Goal: Navigation & Orientation: Find specific page/section

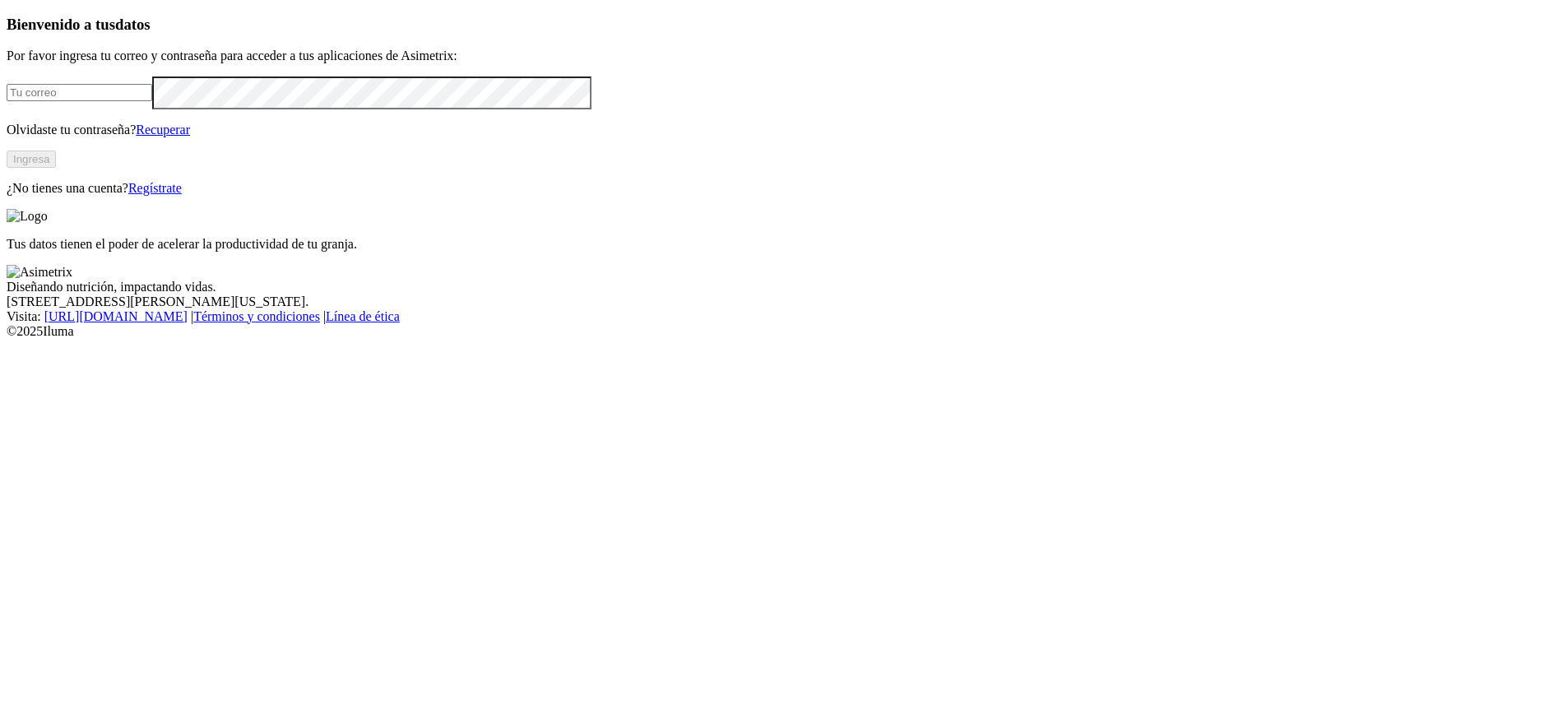
type input "[PERSON_NAME][EMAIL_ADDRESS][PERSON_NAME][DOMAIN_NAME]"
click at [56, 168] on button "Ingresa" at bounding box center [31, 159] width 49 height 18
click at [584, 193] on div "Bienvenido a tus datos Por favor ingresa tu correo y contraseña para acceder a …" at bounding box center [784, 104] width 1554 height 178
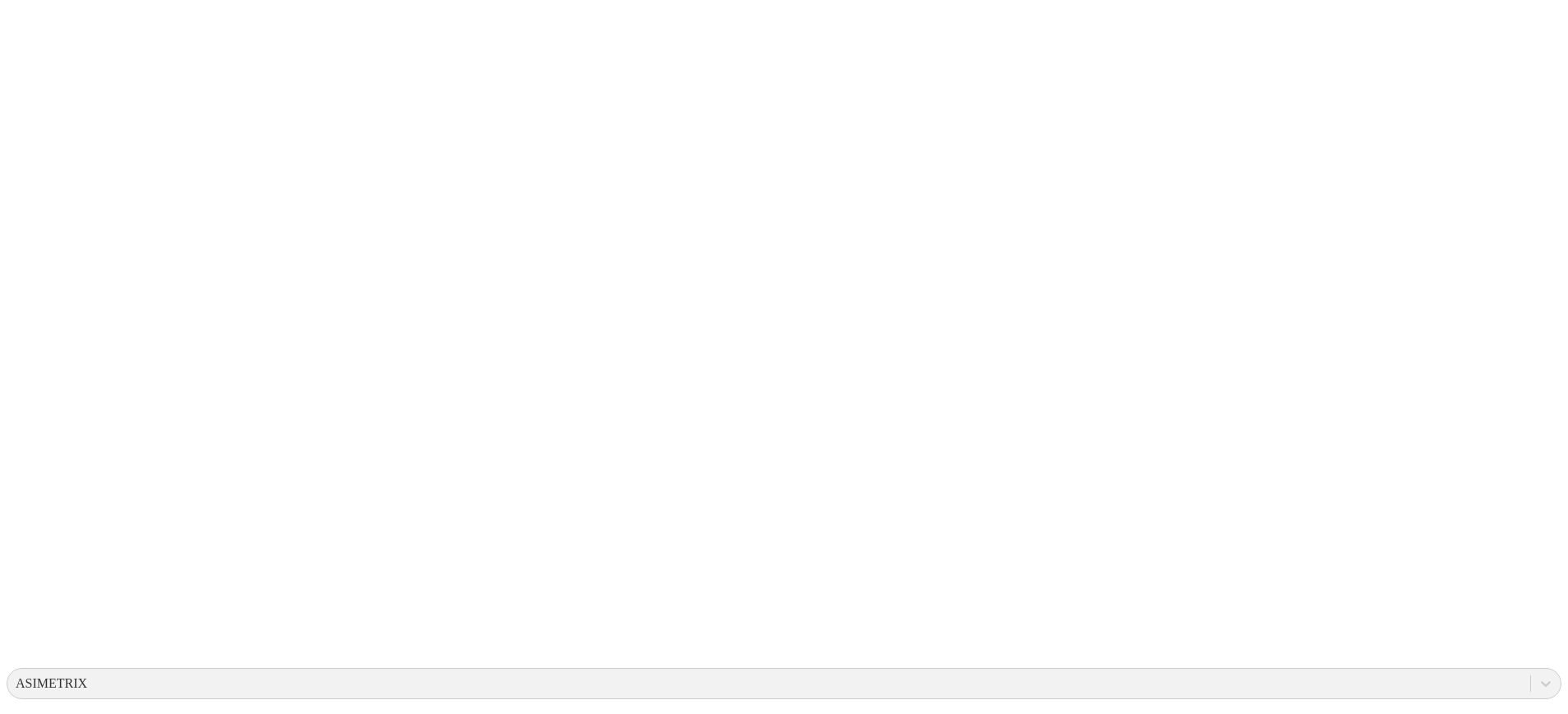
click at [87, 677] on div "ASIMETRIX" at bounding box center [51, 684] width 72 height 15
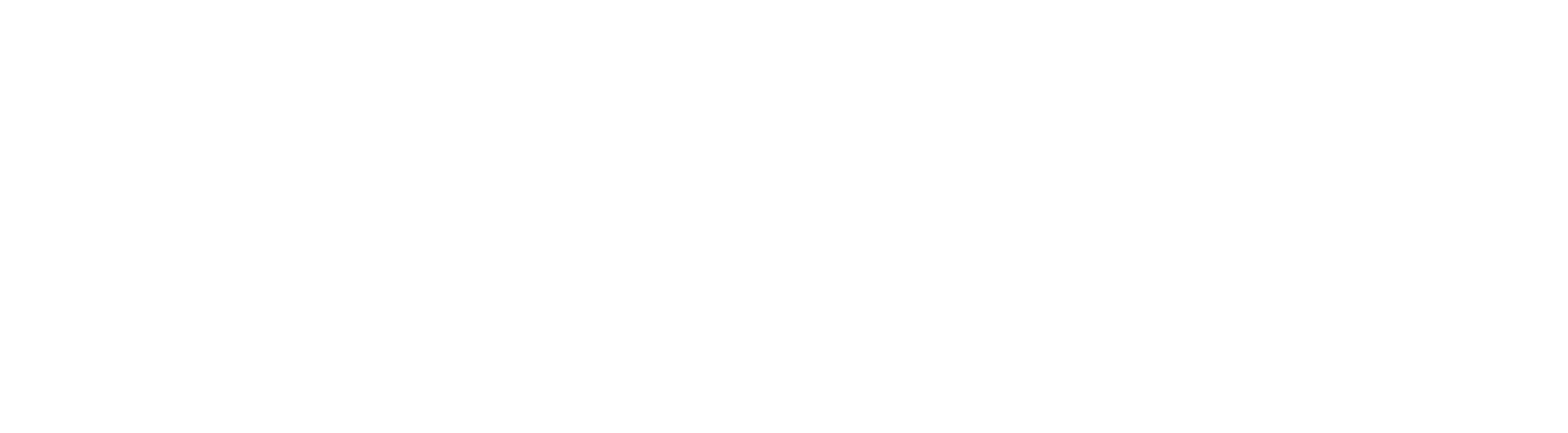
scroll to position [1145, 0]
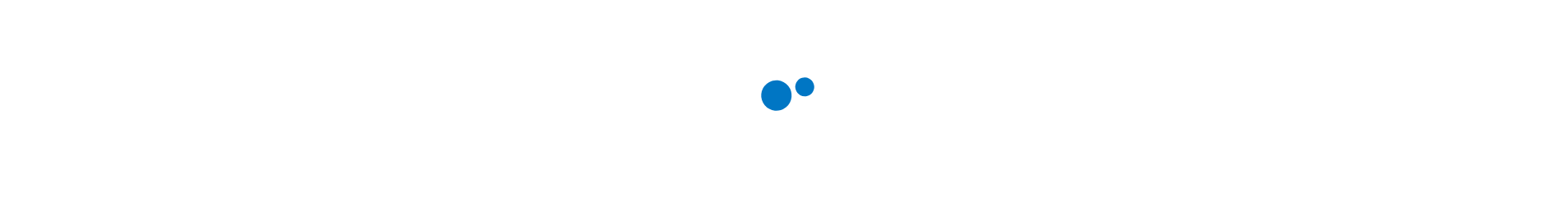
scroll to position [417, 0]
drag, startPoint x: 1416, startPoint y: 205, endPoint x: 1411, endPoint y: 328, distance: 123.1
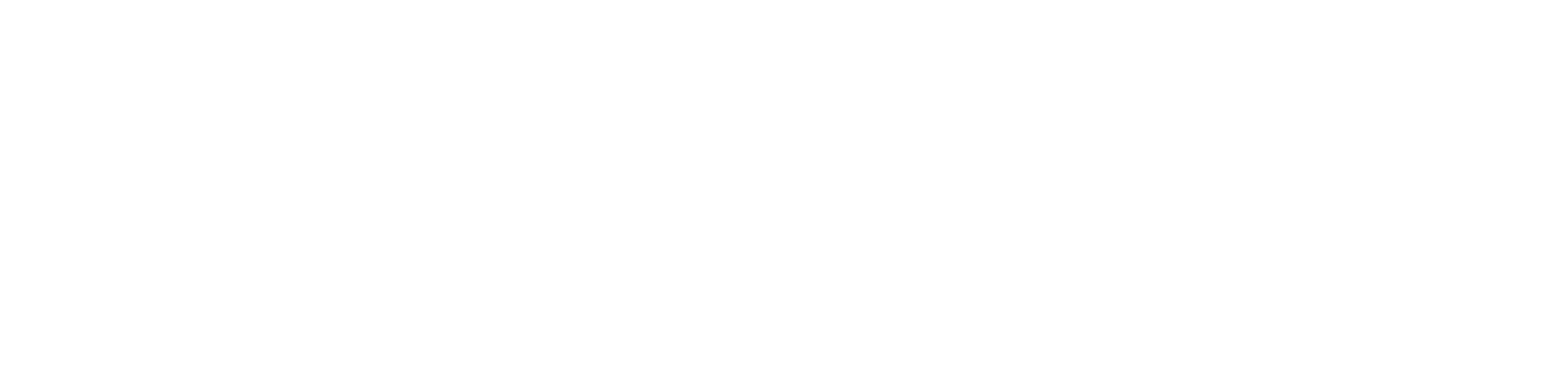
scroll to position [0, 0]
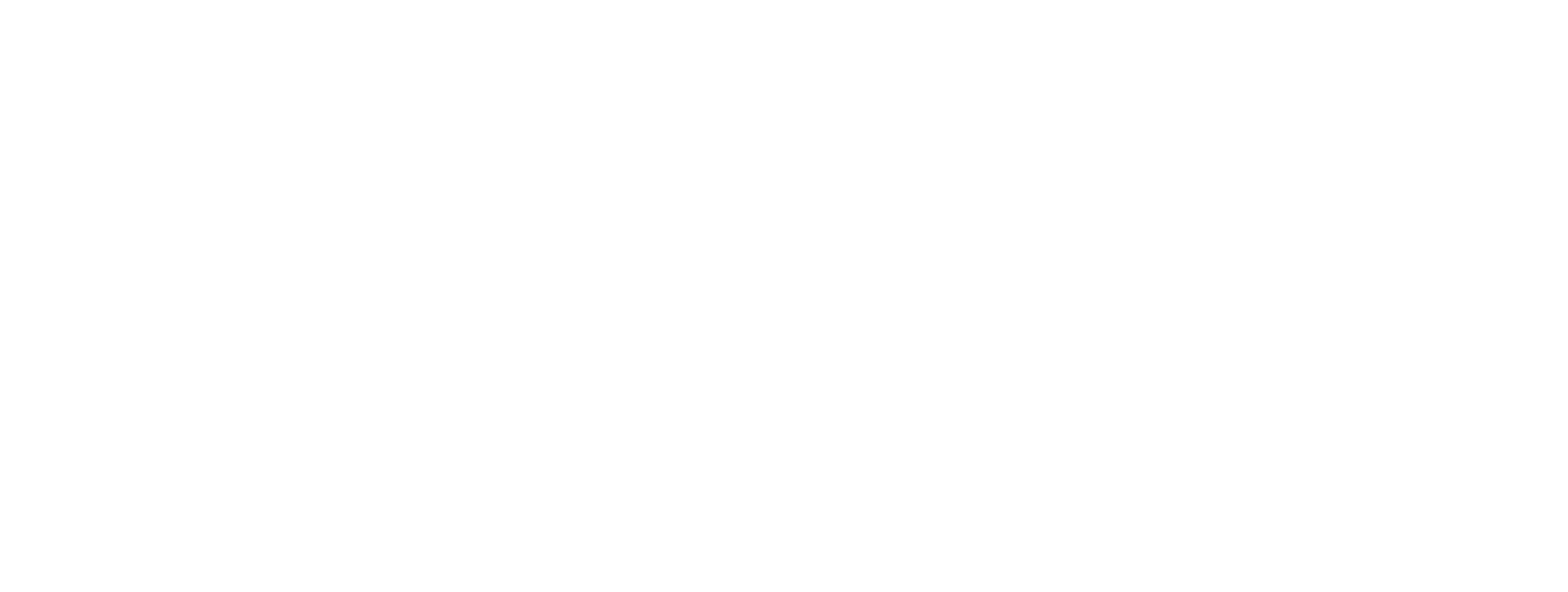
scroll to position [32, 0]
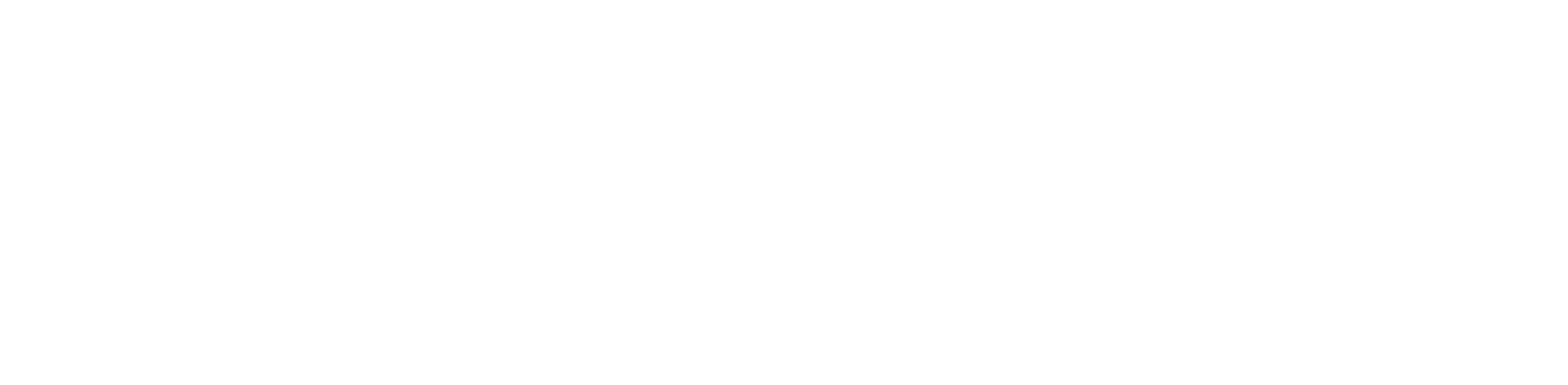
click at [25, 23] on icon at bounding box center [32, 336] width 51 height 658
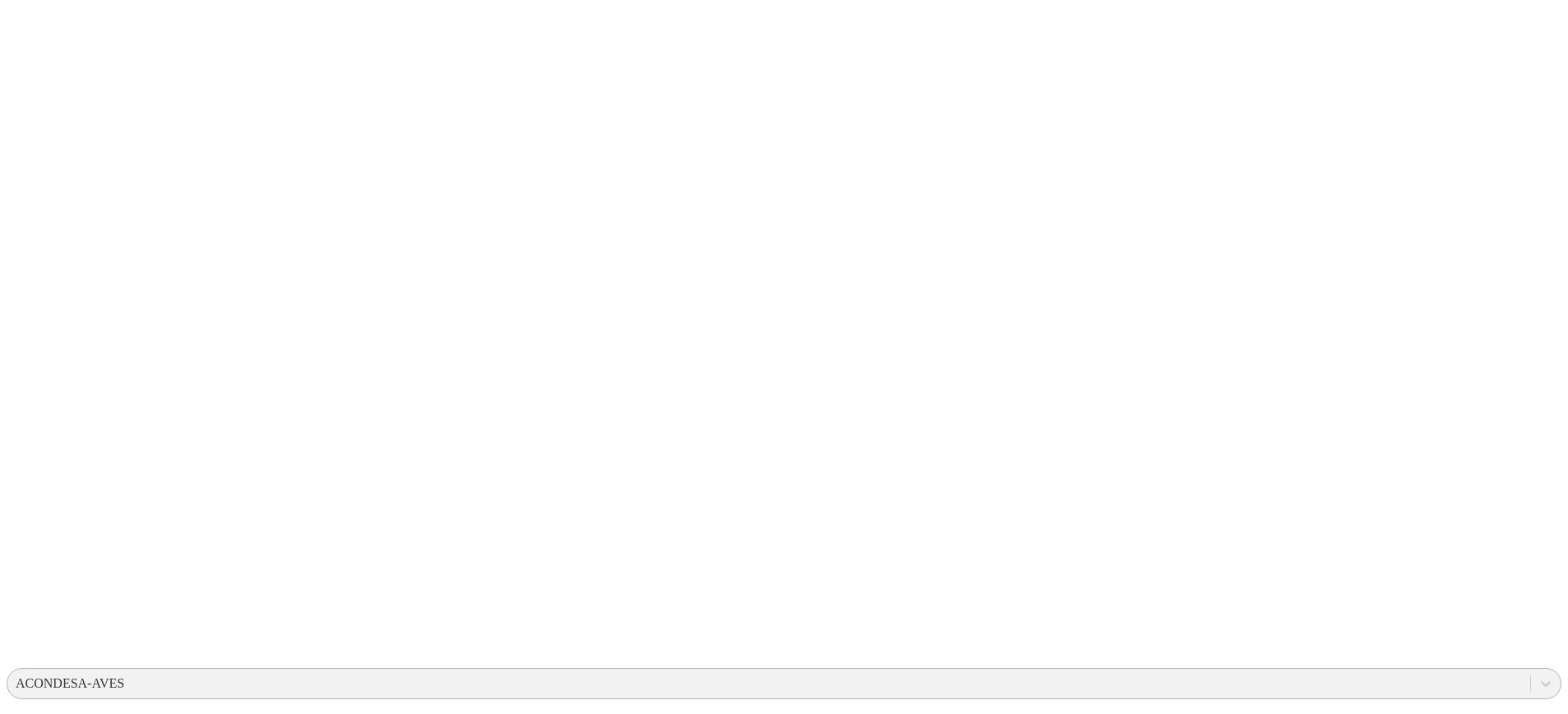
click at [124, 384] on div "ACONDESA-AVES" at bounding box center [70, 684] width 109 height 15
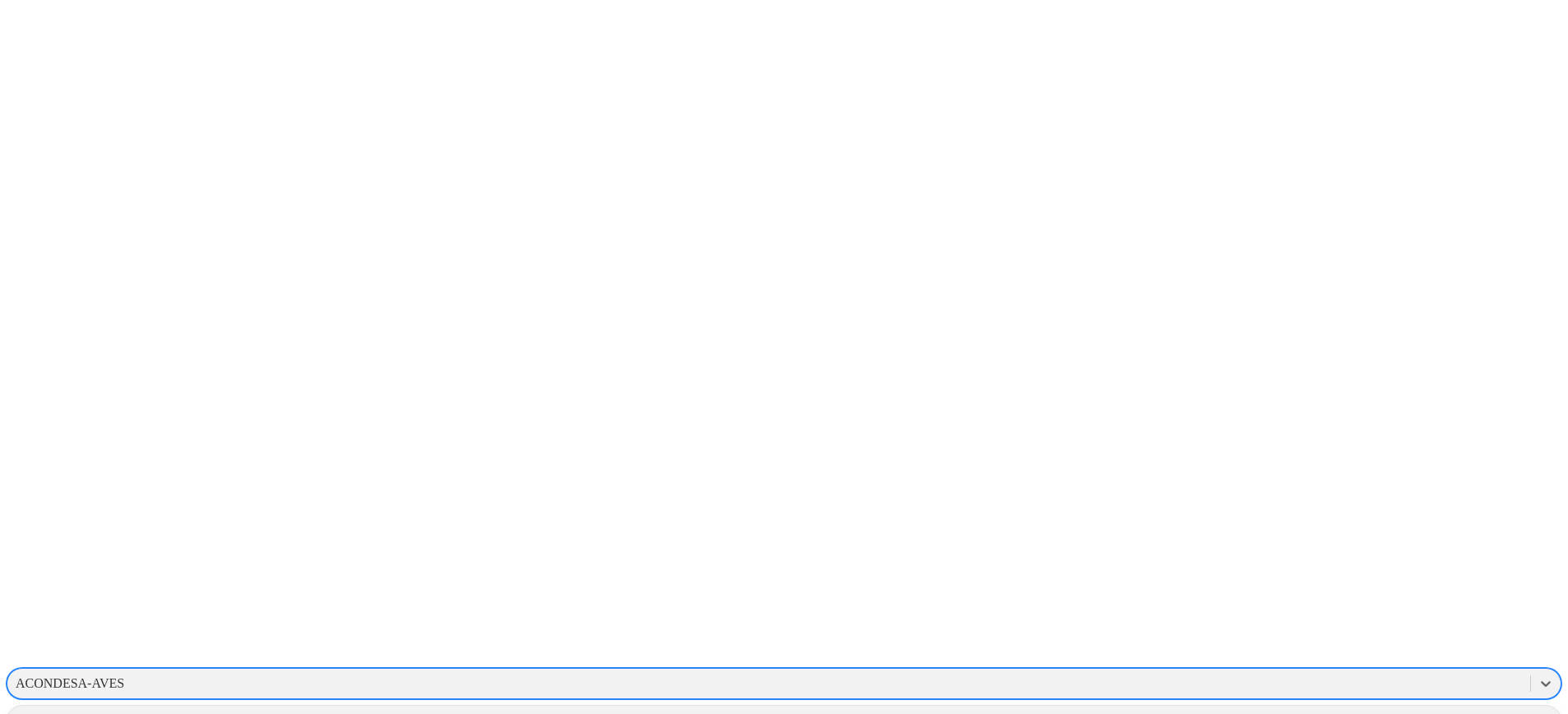
scroll to position [1418, 0]
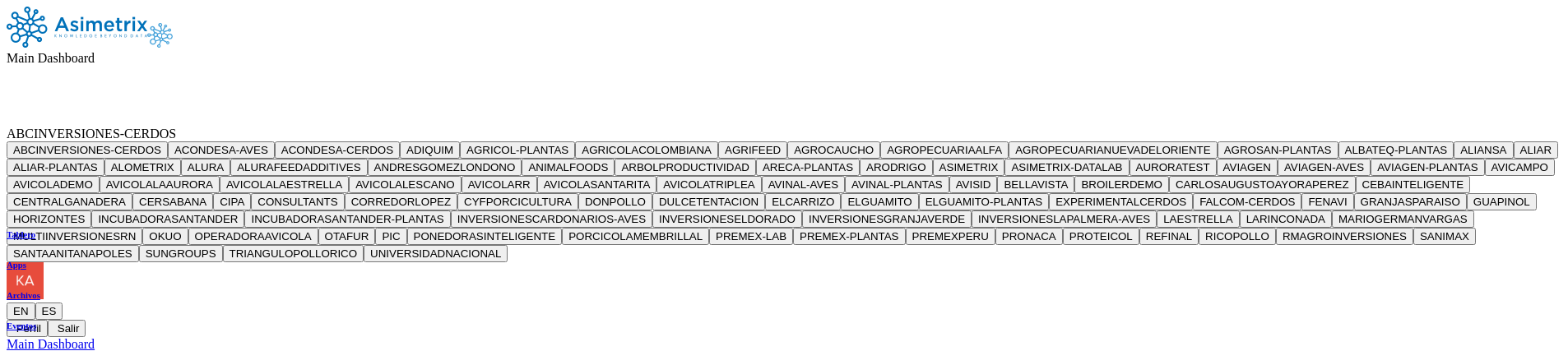
click at [176, 126] on span "ABCINVERSIONES-CERDOS" at bounding box center [91, 133] width 170 height 14
click at [428, 170] on div "Main Dashboard ABCINVERSIONES-CERDOS ABCINVERSIONES-CERDOS ACONDESA-AVES ACONDE…" at bounding box center [784, 186] width 1554 height 360
click at [43, 46] on img at bounding box center [77, 27] width 140 height 41
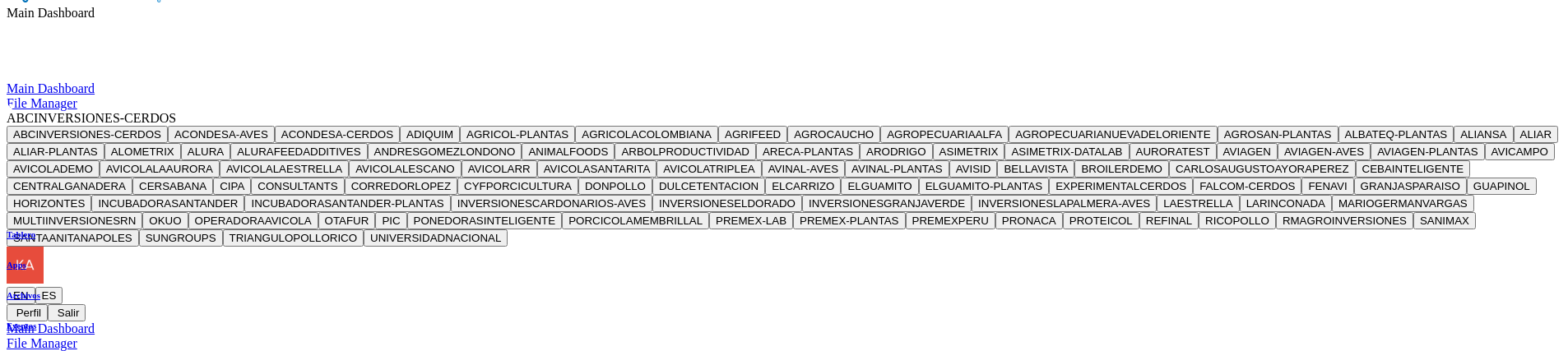
scroll to position [46, 0]
click at [836, 16] on nav "Main Dashboard Main Dashboard File Manager ABCINVERSIONES-CERDOS ABCINVERSIONES…" at bounding box center [784, 140] width 1554 height 360
click at [94, 19] on span "Main Dashboard" at bounding box center [51, 12] width 88 height 14
click at [1203, 110] on div "Main Dashboard File Manager" at bounding box center [784, 95] width 1554 height 29
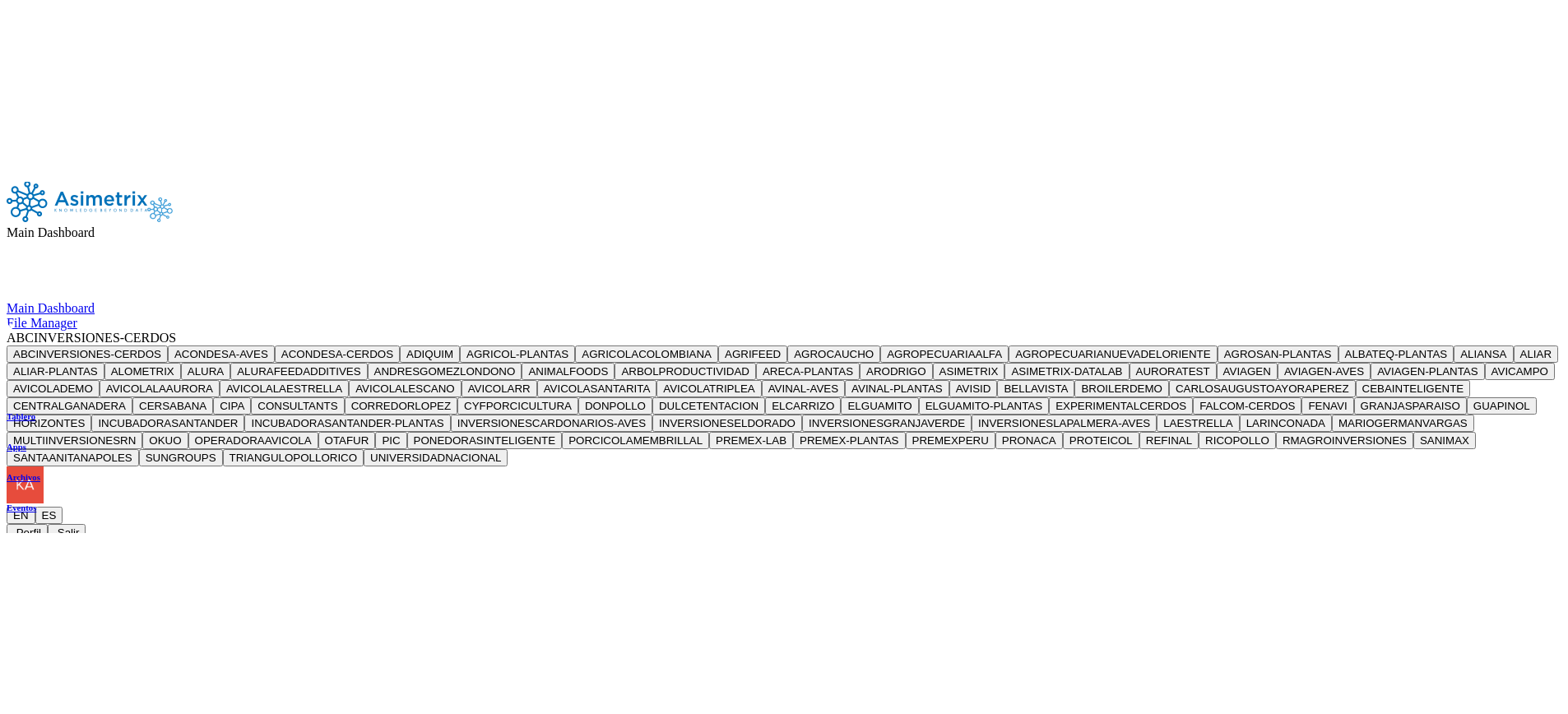
scroll to position [0, 0]
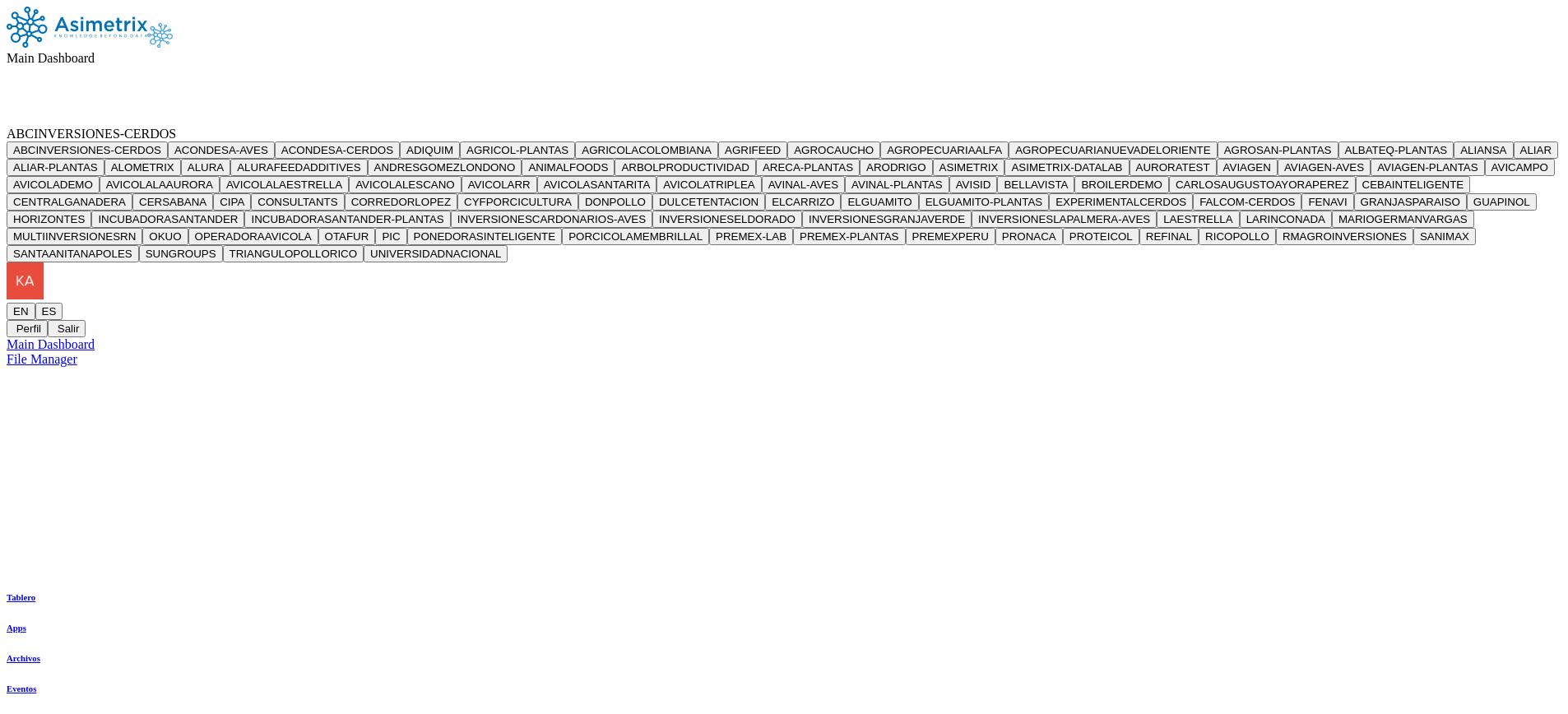
click at [7, 302] on icon at bounding box center [7, 302] width 0 height 0
click at [1186, 424] on div at bounding box center [784, 424] width 1554 height 0
click at [1258, 424] on div at bounding box center [784, 424] width 1554 height 0
click at [1185, 127] on div "ABCINVERSIONES-CERDOS ABCINVERSIONES-CERDOS ACONDESA-AVES ACONDESA-CERDOS ADIQU…" at bounding box center [784, 232] width 1554 height 210
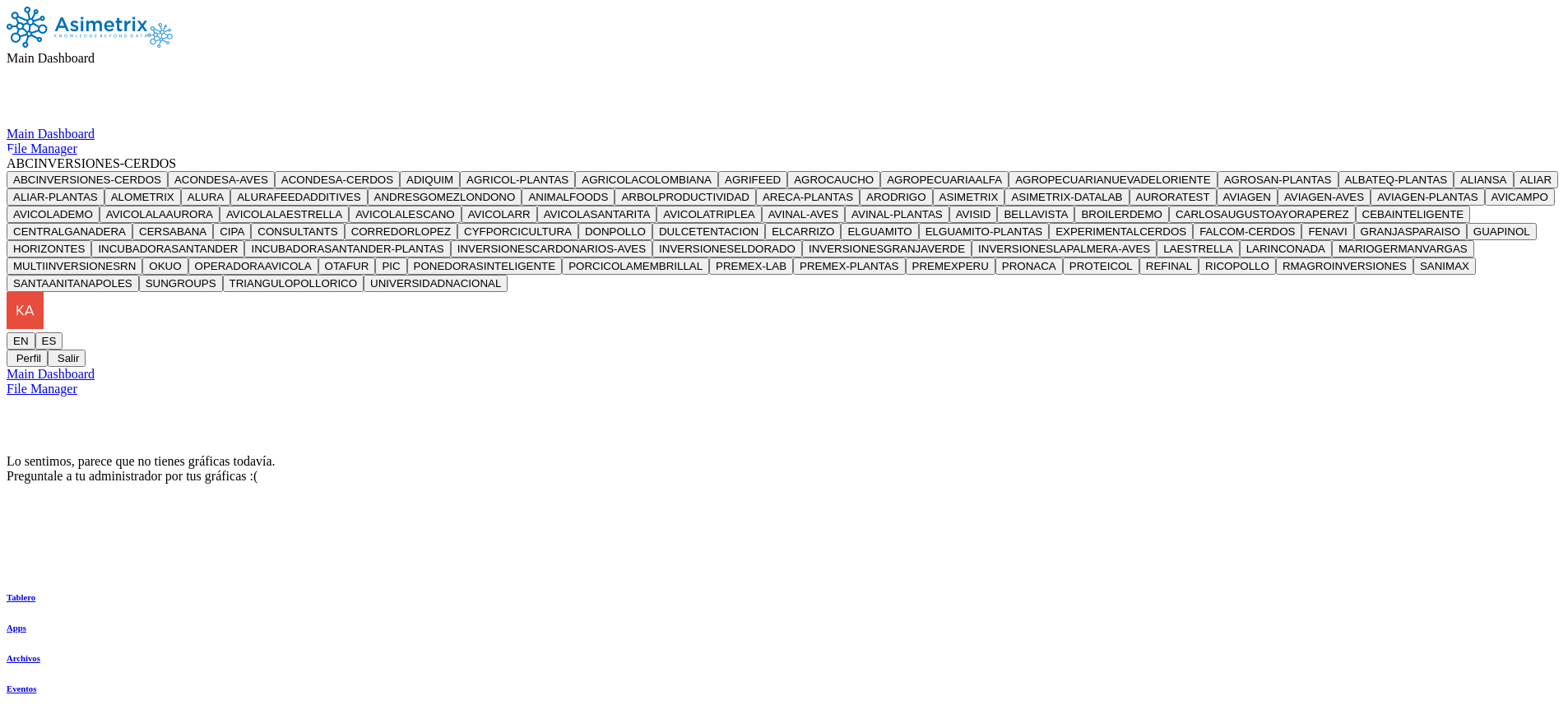
click at [906, 454] on div "Lo sentimos, parece que no tienes gráficas todavía. Preguntale a tu administrad…" at bounding box center [784, 468] width 1554 height 29
click at [1242, 454] on div "Lo sentimos, parece que no tienes gráficas todavía. Preguntale a tu administrad…" at bounding box center [784, 468] width 1554 height 29
